Goal: Task Accomplishment & Management: Use online tool/utility

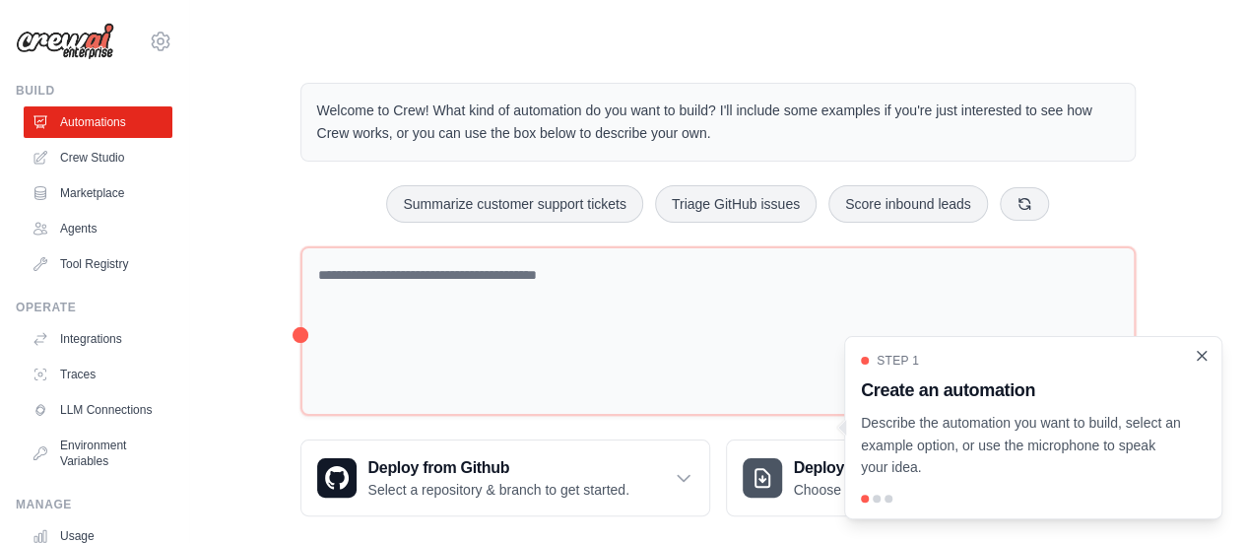
click at [1196, 360] on icon "Close walkthrough" at bounding box center [1202, 356] width 18 height 18
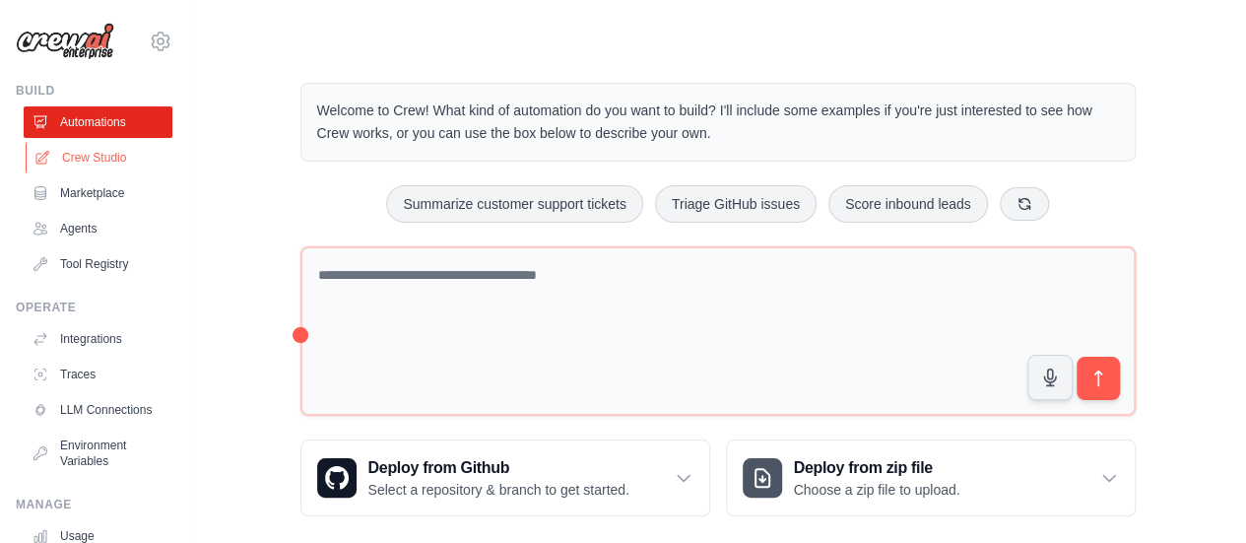
click at [99, 151] on link "Crew Studio" at bounding box center [100, 158] width 149 height 32
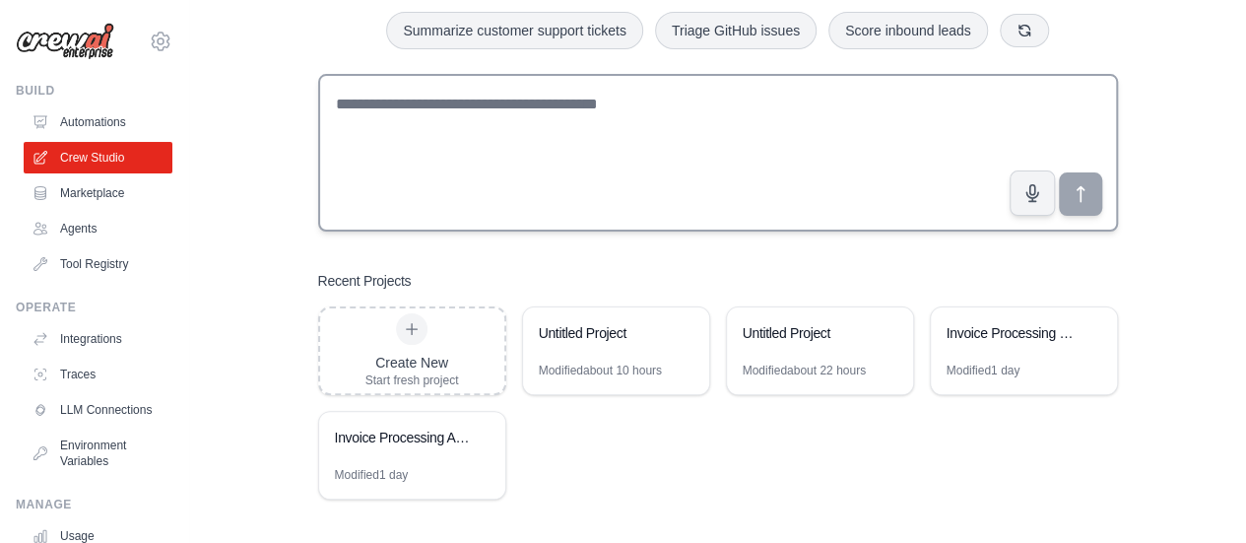
scroll to position [121, 0]
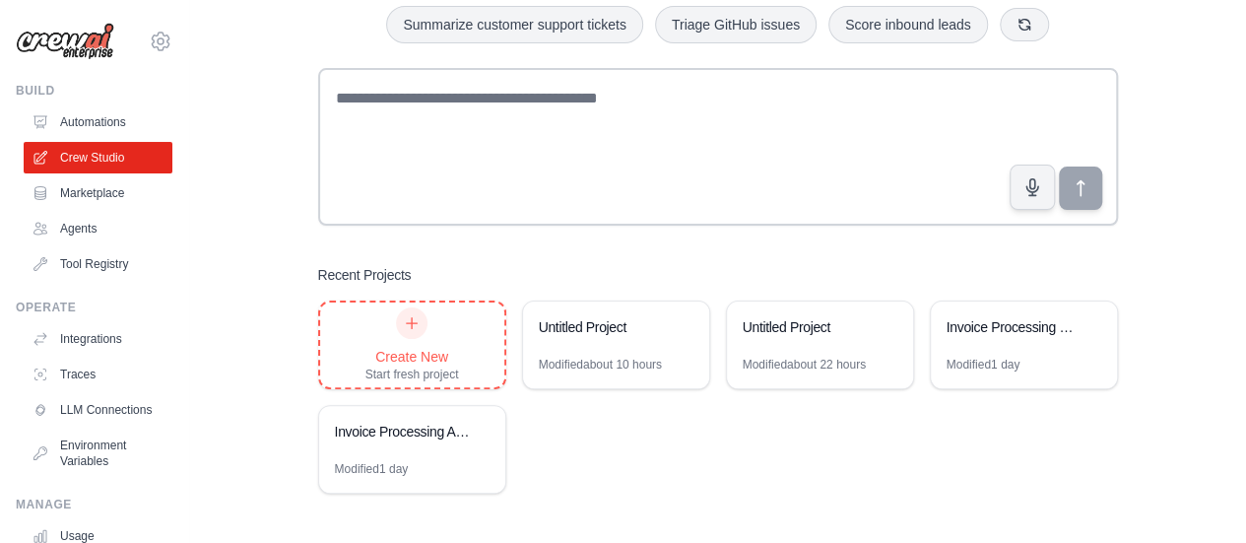
click at [449, 345] on div "Create New Start fresh project" at bounding box center [413, 344] width 94 height 75
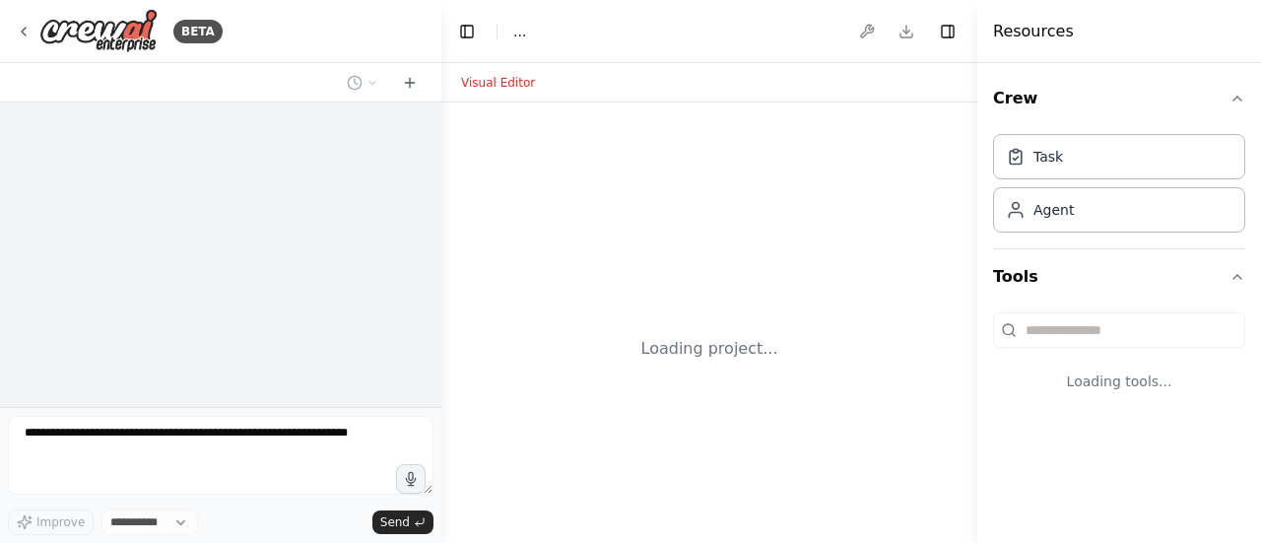
select select "****"
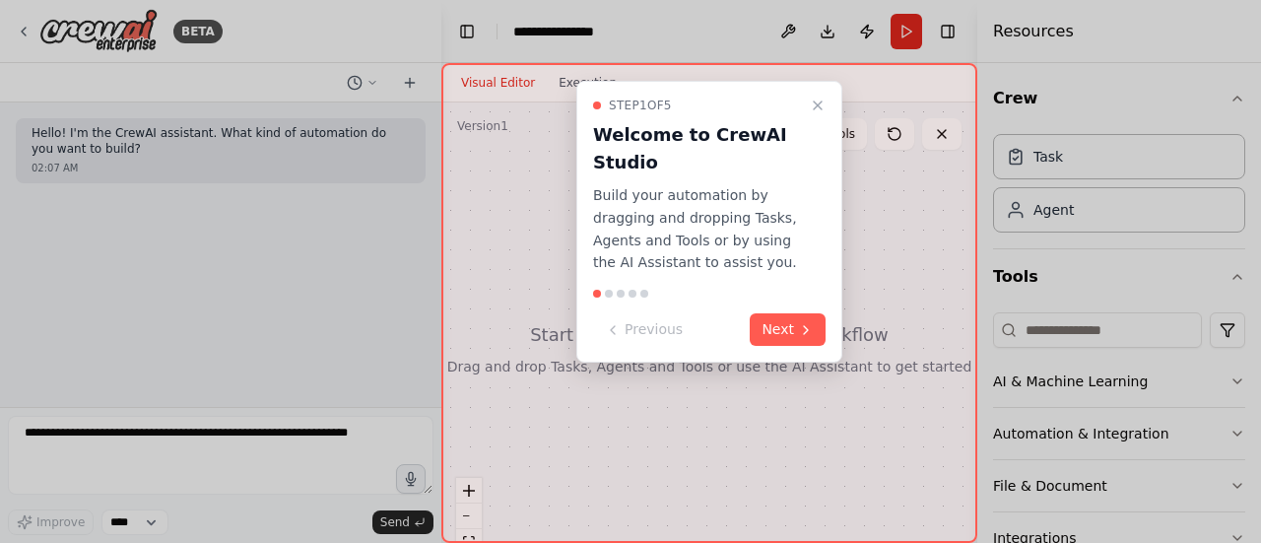
click at [792, 346] on div "Step 1 of 5 Welcome to CrewAI Studio Build your automation by dragging and drop…" at bounding box center [709, 222] width 266 height 282
click at [790, 333] on button "Next" at bounding box center [788, 329] width 76 height 33
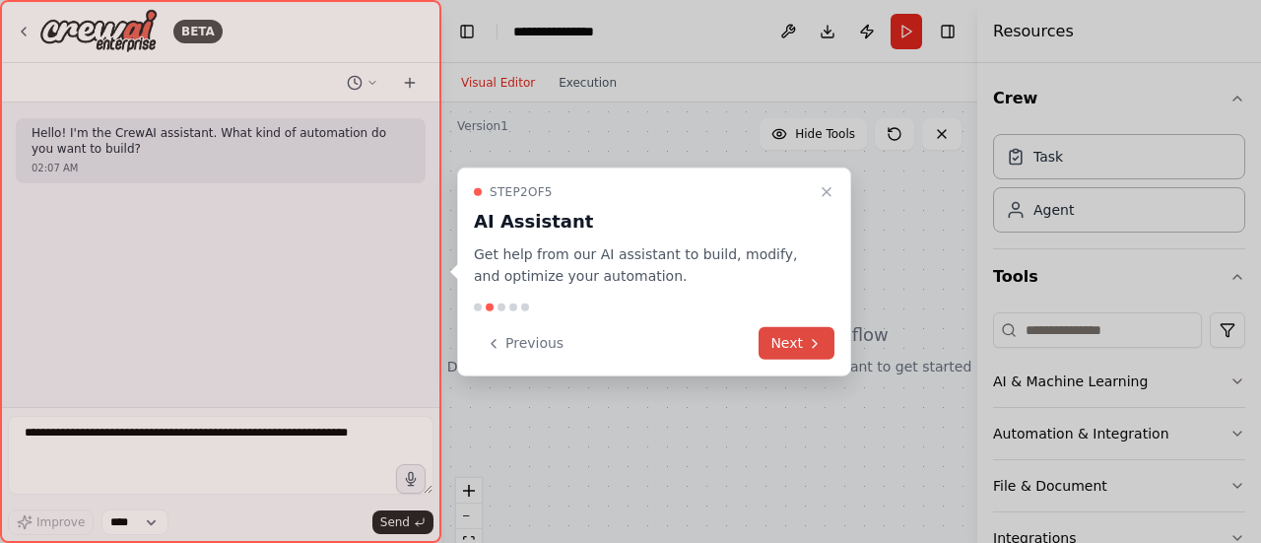
click at [821, 347] on icon at bounding box center [815, 343] width 16 height 16
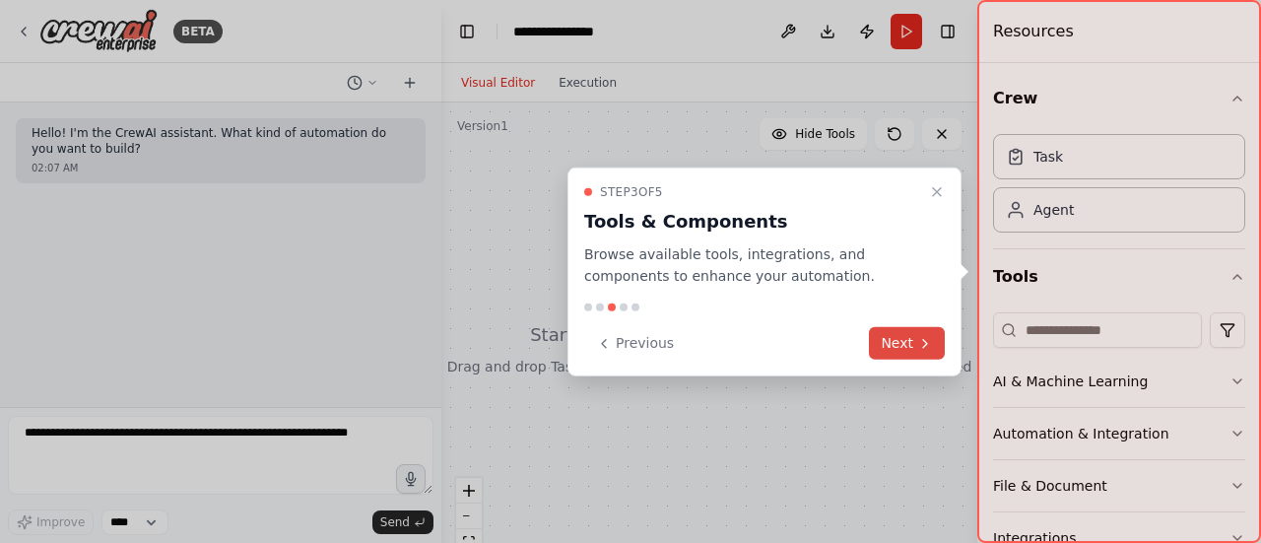
click at [914, 342] on button "Next" at bounding box center [907, 343] width 76 height 33
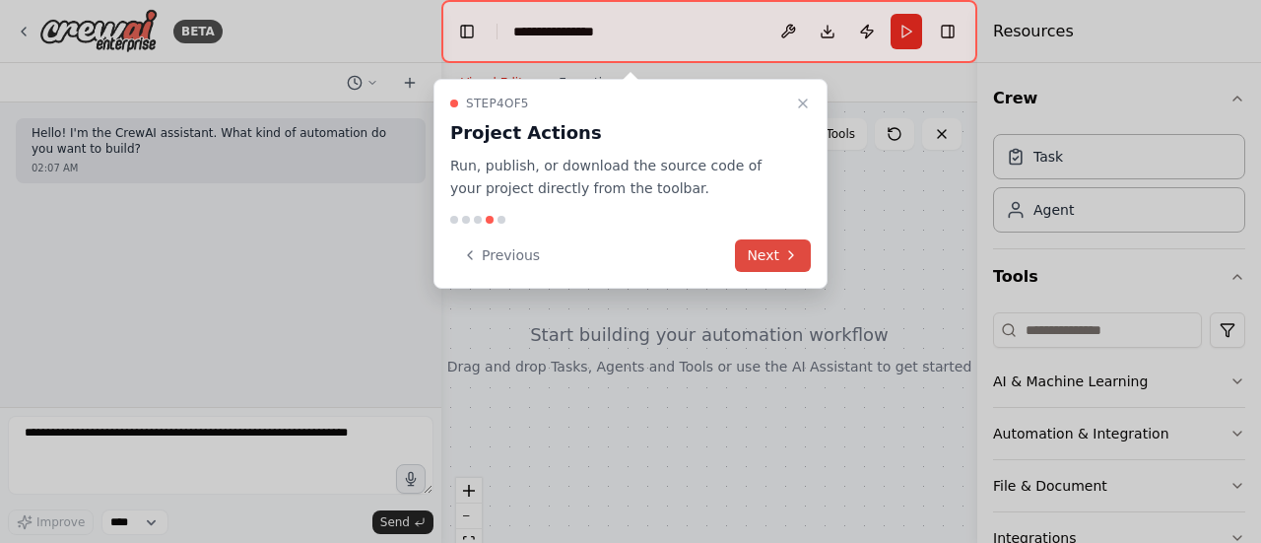
click at [775, 249] on button "Next" at bounding box center [773, 255] width 76 height 33
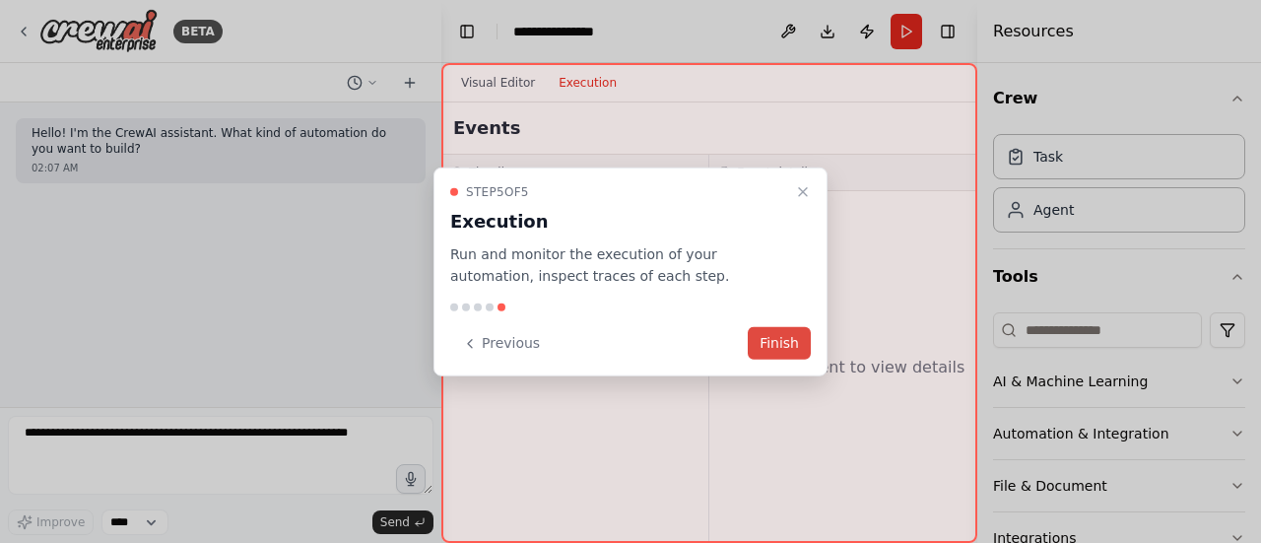
click at [775, 341] on button "Finish" at bounding box center [779, 343] width 63 height 33
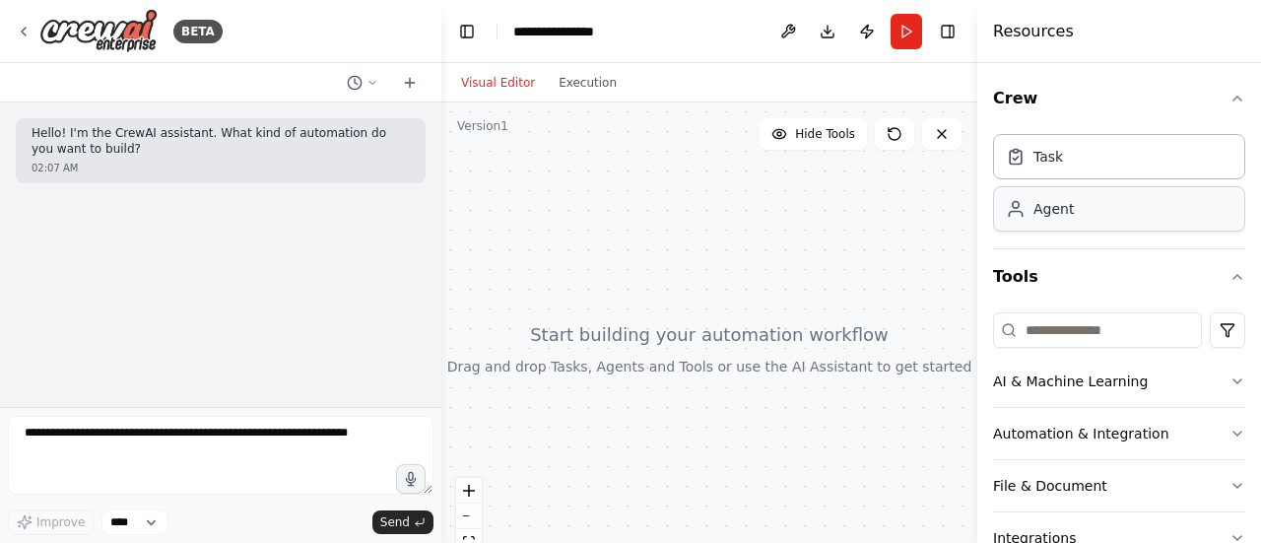
click at [1108, 219] on div "Agent" at bounding box center [1119, 208] width 252 height 45
click at [1057, 165] on div "Task" at bounding box center [1049, 156] width 30 height 20
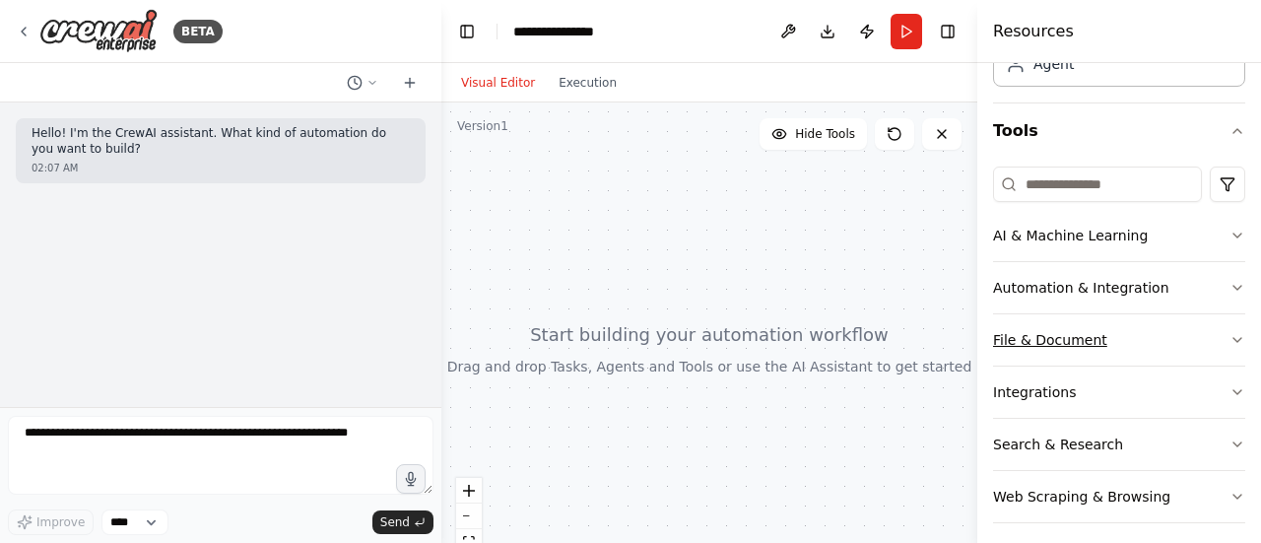
scroll to position [154, 0]
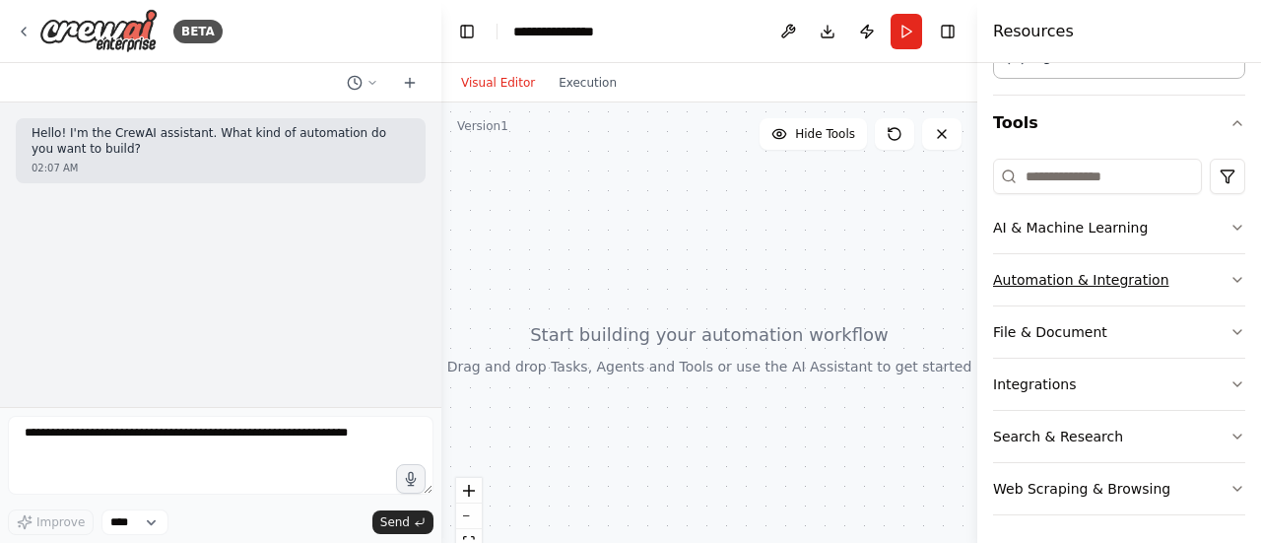
click at [1206, 270] on button "Automation & Integration" at bounding box center [1119, 279] width 252 height 51
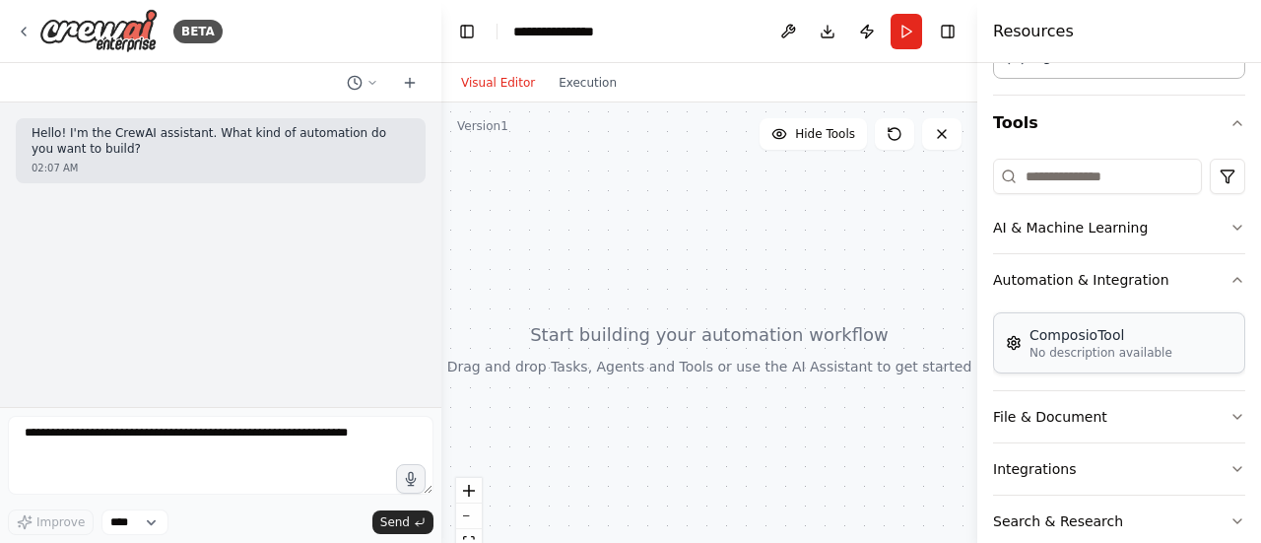
click at [1073, 340] on div "ComposioTool" at bounding box center [1101, 335] width 143 height 20
click at [1075, 230] on button "AI & Machine Learning" at bounding box center [1119, 227] width 252 height 51
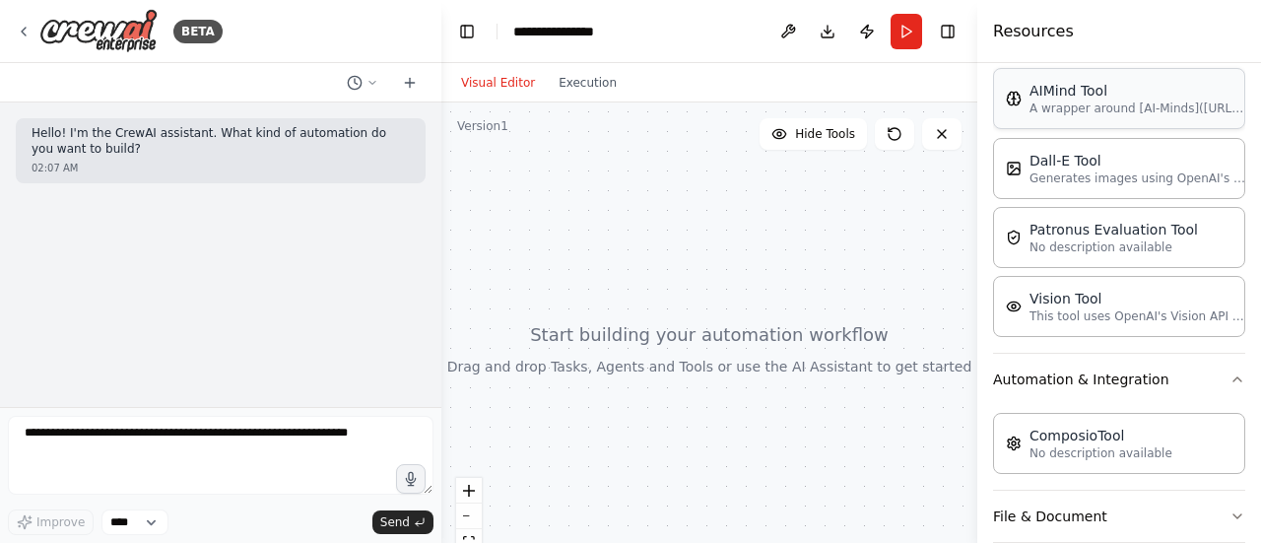
scroll to position [347, 0]
click at [1060, 100] on p "A wrapper around [AI-Minds](https://mindsdb.com/minds). Useful for when you nee…" at bounding box center [1138, 108] width 217 height 16
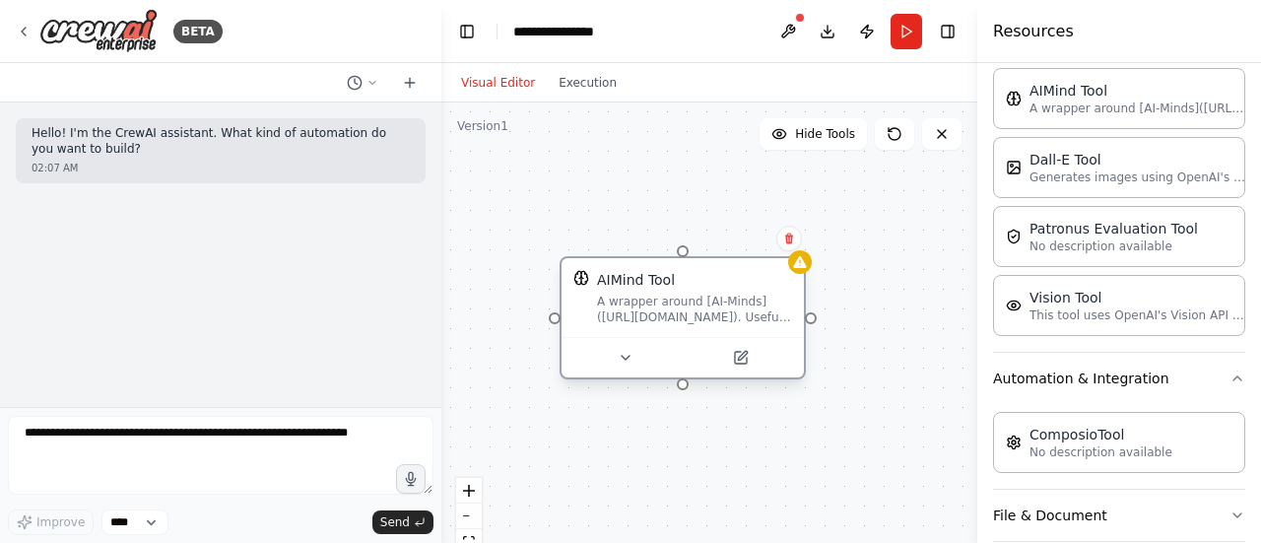
drag, startPoint x: 865, startPoint y: 314, endPoint x: 646, endPoint y: 304, distance: 219.0
click at [646, 304] on div "A wrapper around [AI-Minds](https://mindsdb.com/minds). Useful for when you nee…" at bounding box center [694, 310] width 195 height 32
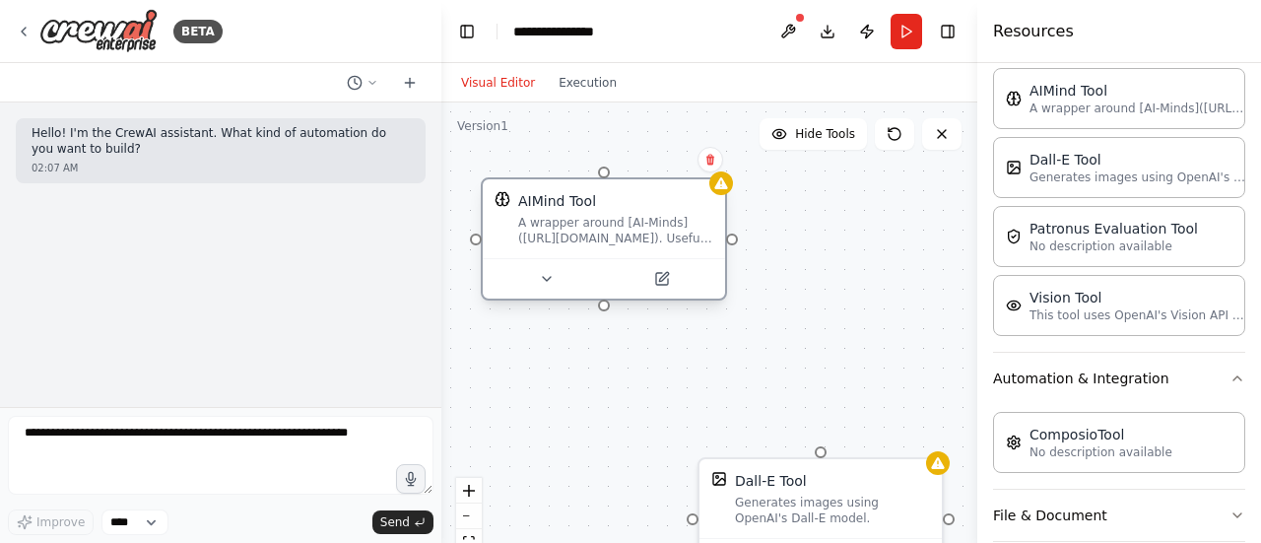
drag, startPoint x: 679, startPoint y: 310, endPoint x: 599, endPoint y: 234, distance: 110.8
click at [599, 234] on div "A wrapper around [AI-Minds](https://mindsdb.com/minds). Useful for when you nee…" at bounding box center [615, 231] width 195 height 32
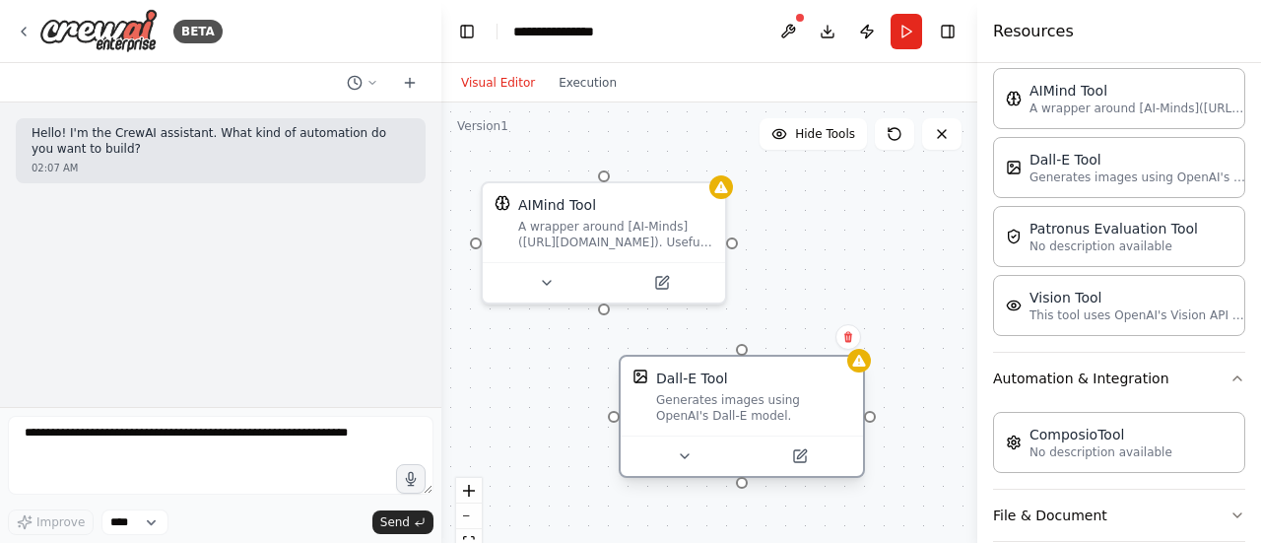
drag, startPoint x: 777, startPoint y: 492, endPoint x: 692, endPoint y: 386, distance: 135.9
click at [692, 386] on div "Dall-E Tool Generates images using OpenAI's Dall-E model." at bounding box center [753, 396] width 195 height 55
click at [903, 309] on div "AIMind Tool A wrapper around [AI-Minds](https://mindsdb.com/minds). Useful for …" at bounding box center [709, 348] width 536 height 493
click at [849, 333] on div "AIMind Tool A wrapper around [AI-Minds](https://mindsdb.com/minds). Useful for …" at bounding box center [709, 348] width 536 height 493
click at [279, 269] on div "Hello! I'm the CrewAI assistant. What kind of automation do you want to build? …" at bounding box center [220, 254] width 441 height 304
